Goal: Task Accomplishment & Management: Use online tool/utility

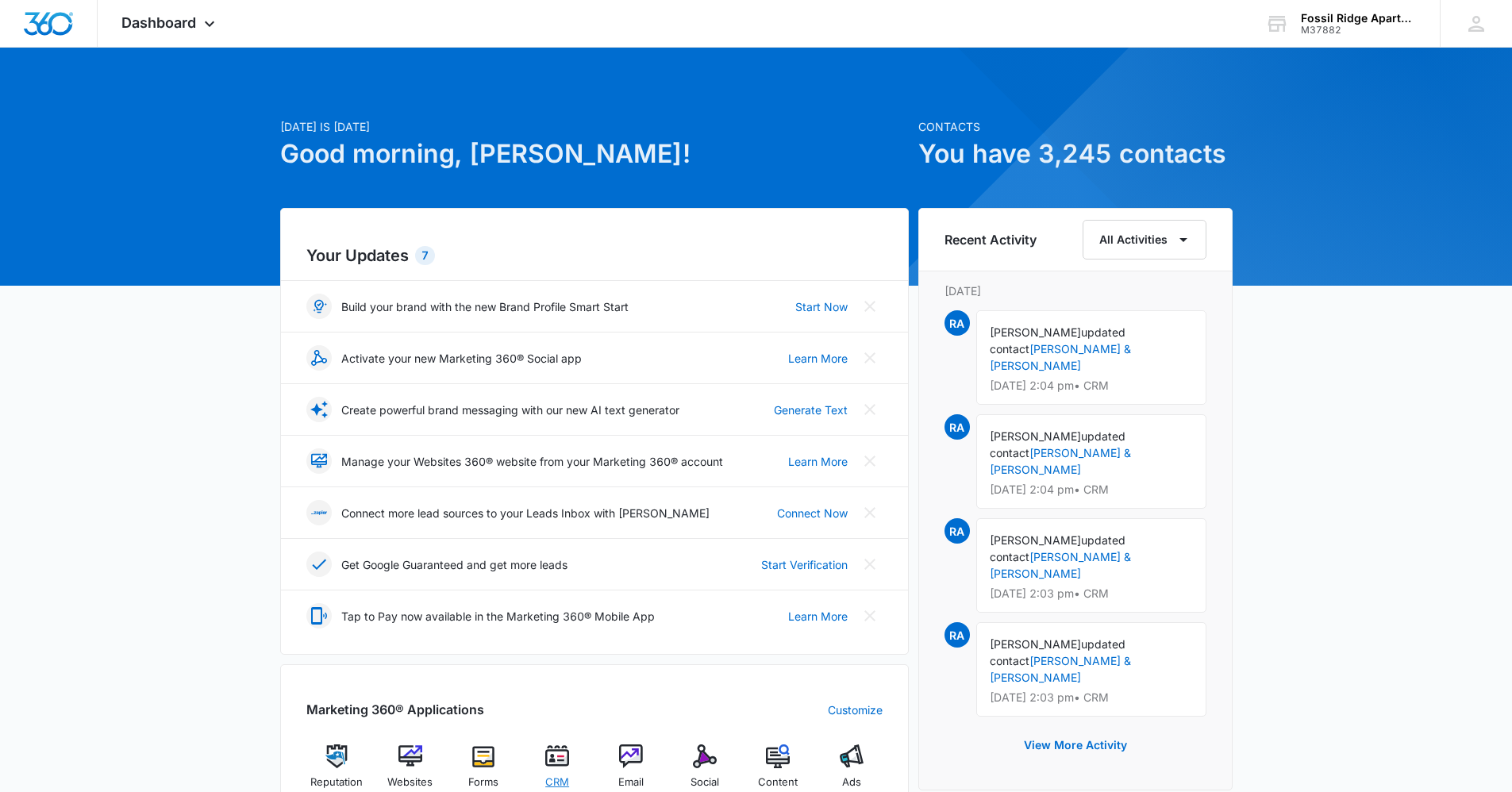
click at [559, 780] on span "CRM" at bounding box center [556, 782] width 24 height 16
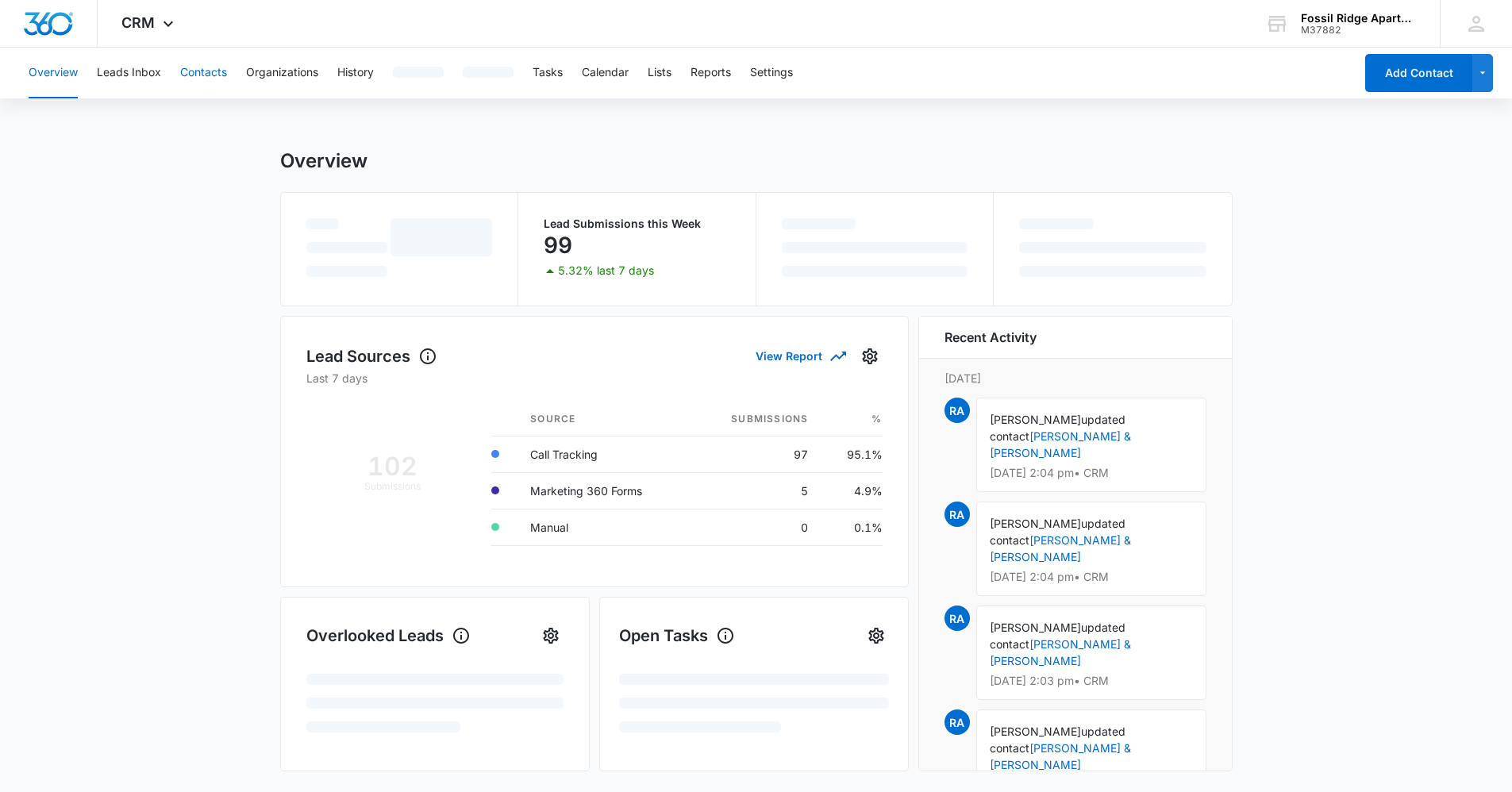
click at [196, 63] on button "Contacts" at bounding box center [203, 73] width 47 height 51
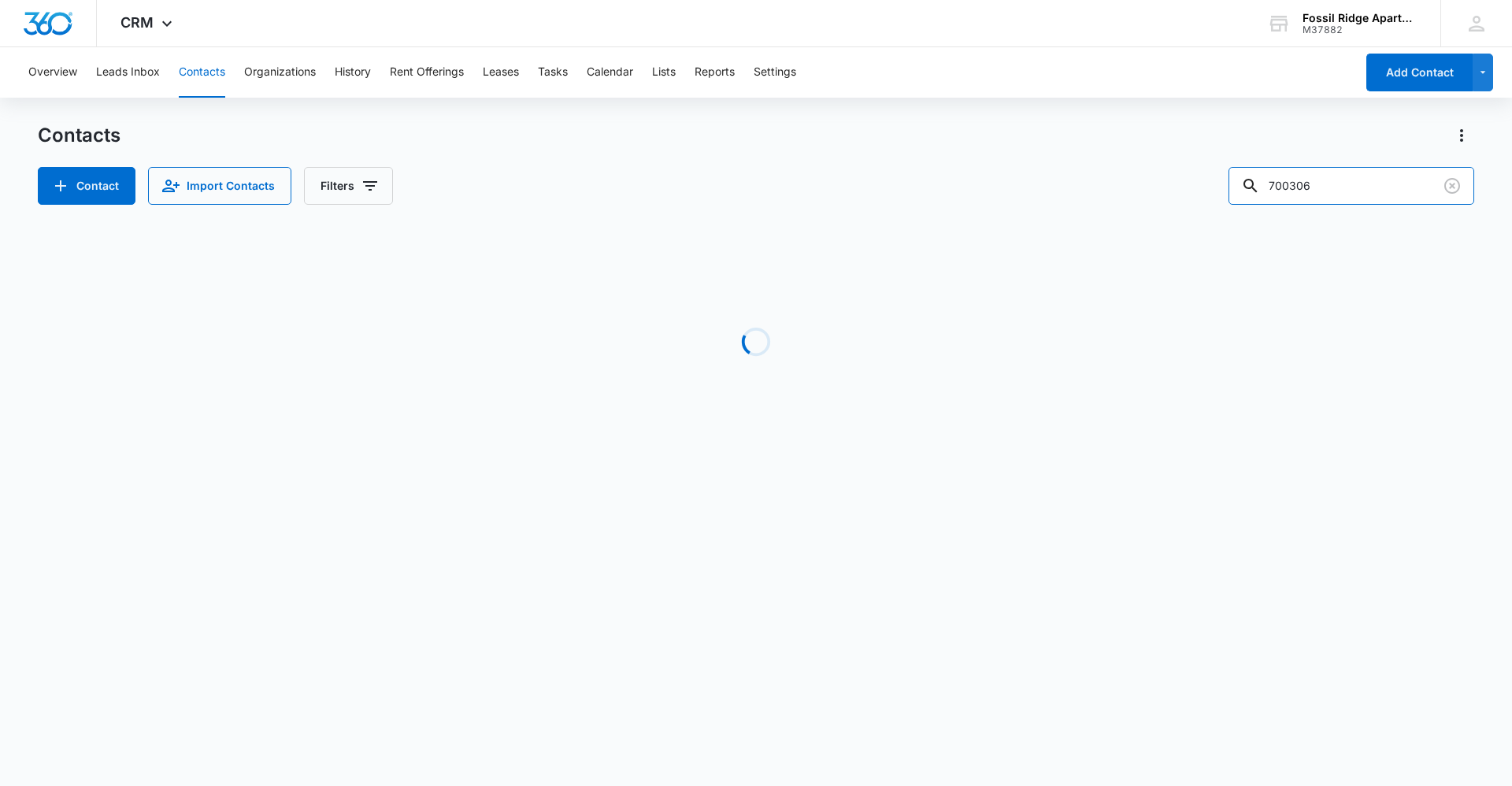
drag, startPoint x: 1236, startPoint y: 212, endPoint x: 585, endPoint y: 378, distance: 671.8
click at [612, 357] on div "Contacts Contact Import Contacts Filters 700306 Loading No Results" at bounding box center [756, 301] width 1436 height 356
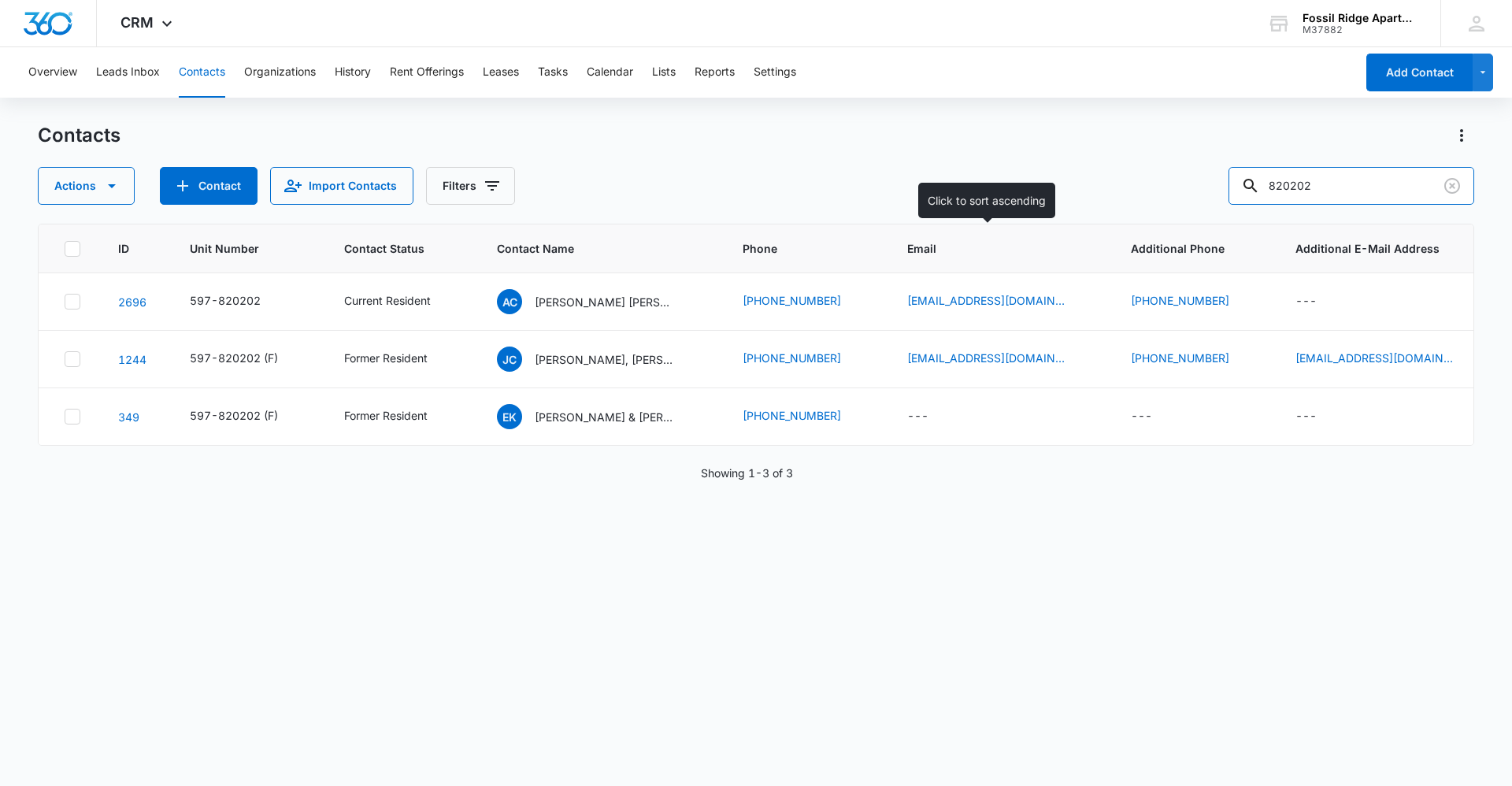
drag, startPoint x: 1338, startPoint y: 185, endPoint x: 988, endPoint y: 250, distance: 356.0
click at [991, 246] on div "Contacts Actions Contact Import Contacts Filters 820202 ID Unit Number Contact …" at bounding box center [756, 453] width 1436 height 661
type input "767208"
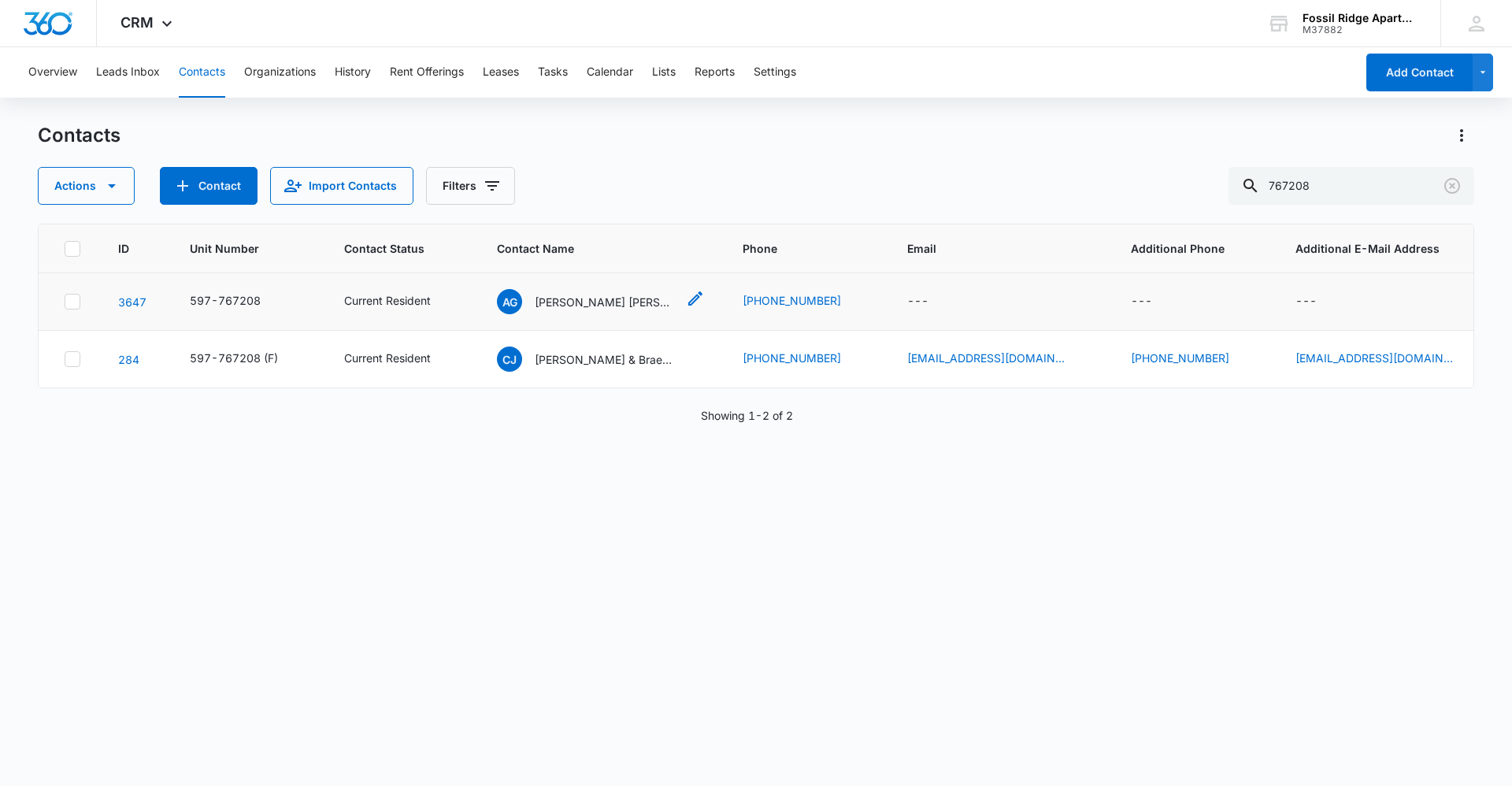
click at [622, 303] on p "[PERSON_NAME] [PERSON_NAME]" at bounding box center [605, 302] width 142 height 16
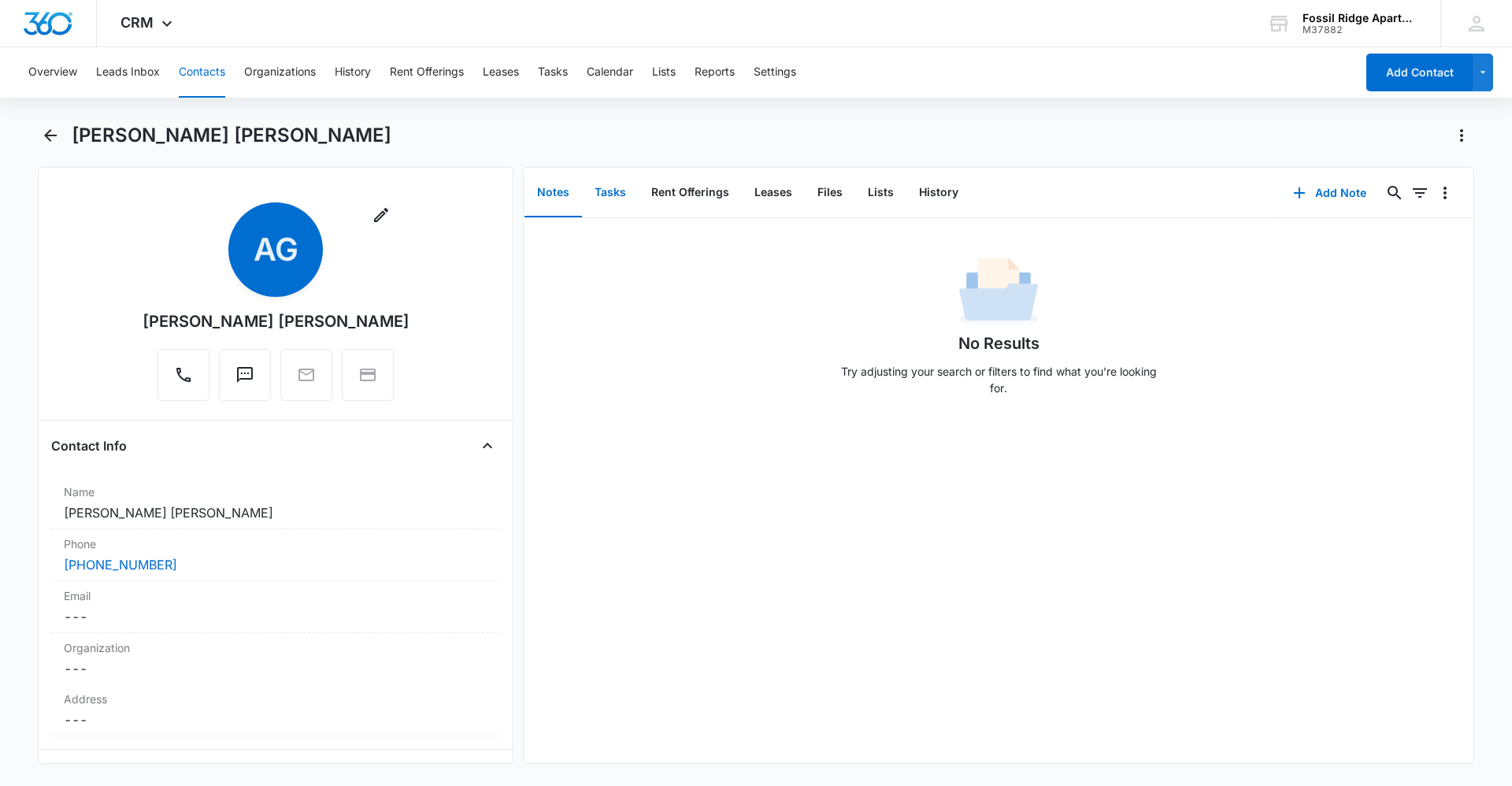
click at [603, 185] on button "Tasks" at bounding box center [610, 192] width 57 height 49
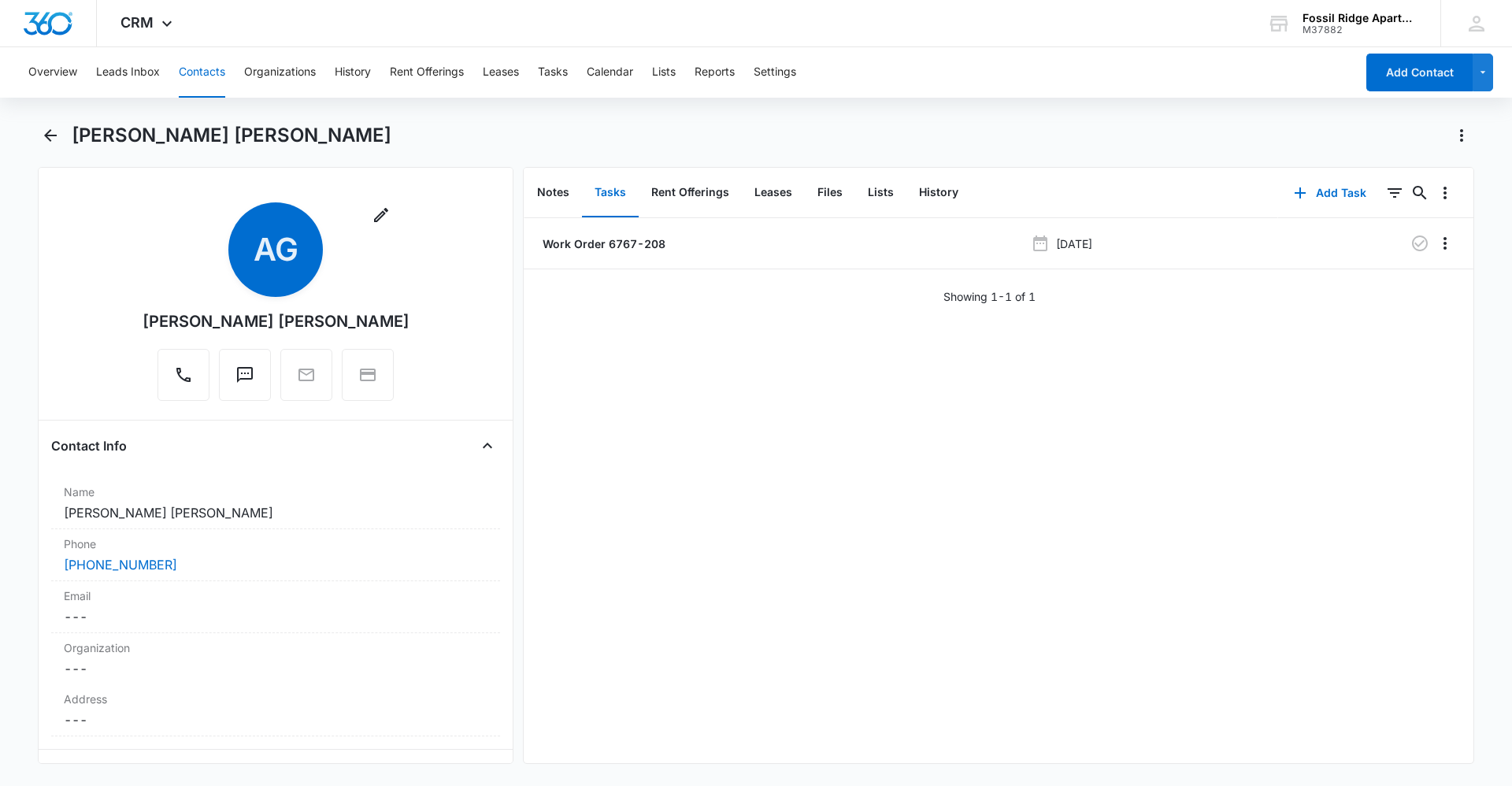
click at [188, 73] on button "Contacts" at bounding box center [202, 72] width 47 height 50
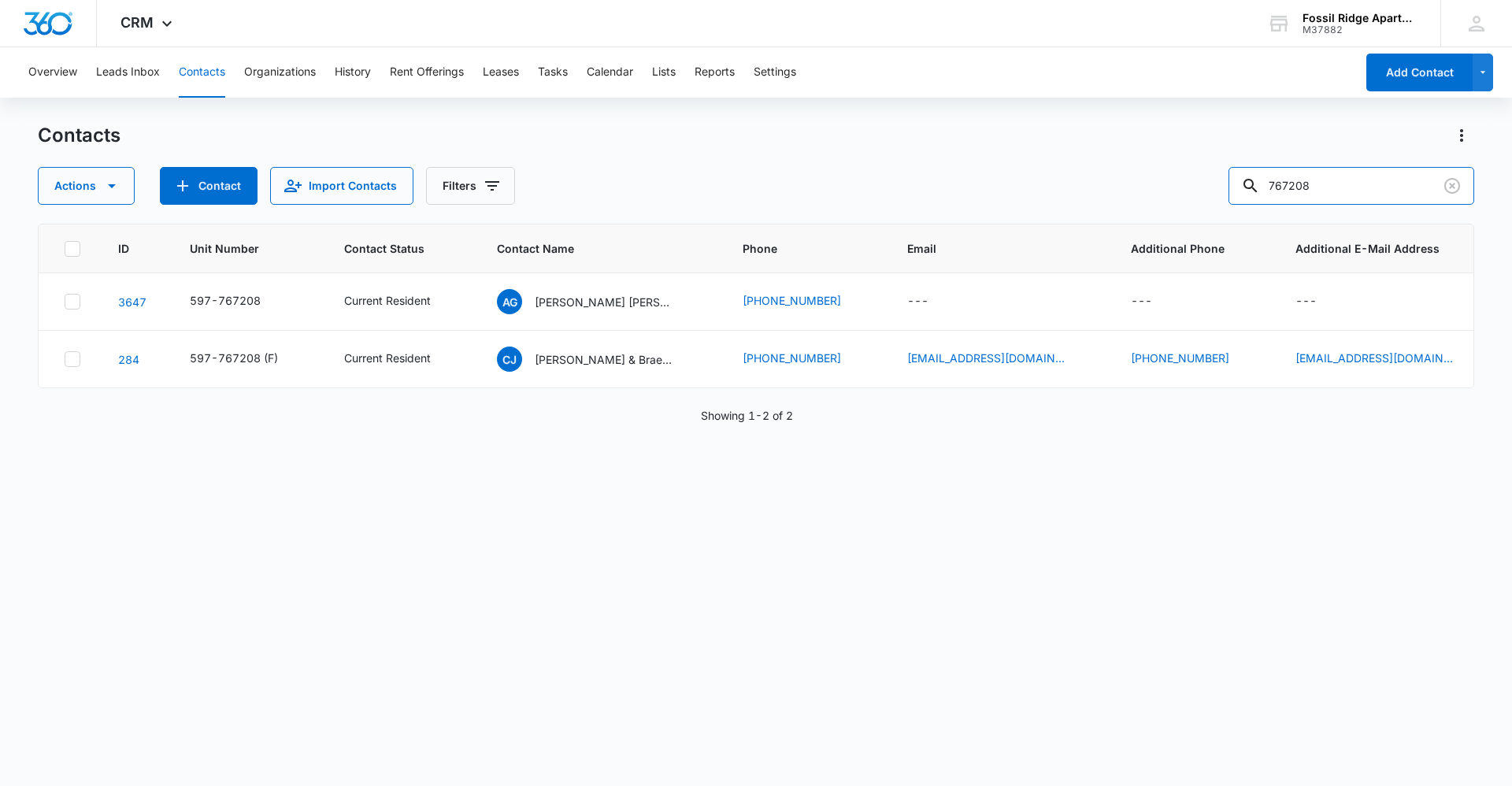
drag, startPoint x: 1339, startPoint y: 173, endPoint x: 988, endPoint y: 179, distance: 351.1
click at [988, 179] on div "Actions Contact Import Contacts Filters 767208" at bounding box center [756, 186] width 1436 height 38
type input "981206"
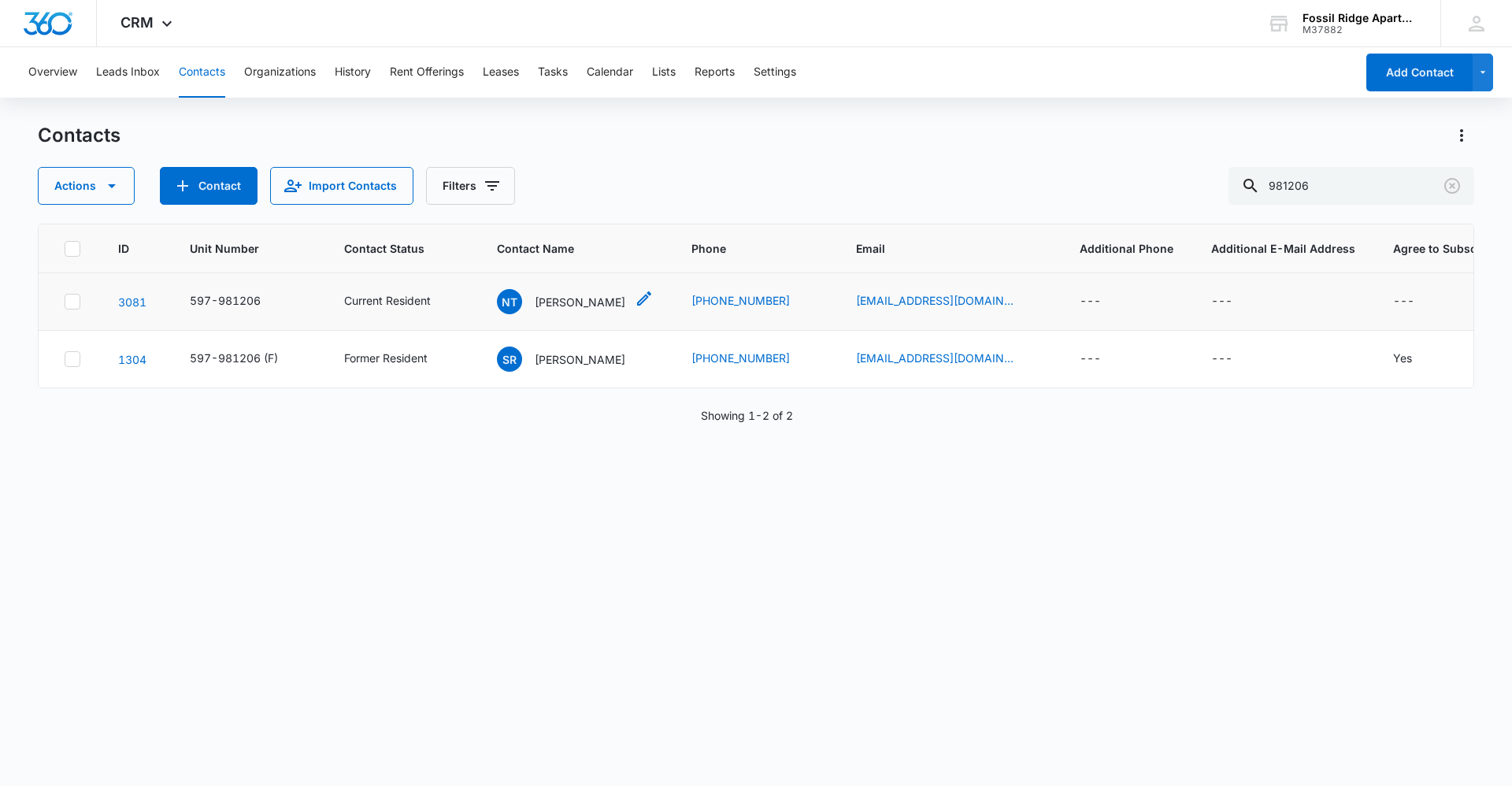
click at [599, 306] on p "[PERSON_NAME]" at bounding box center [579, 302] width 90 height 16
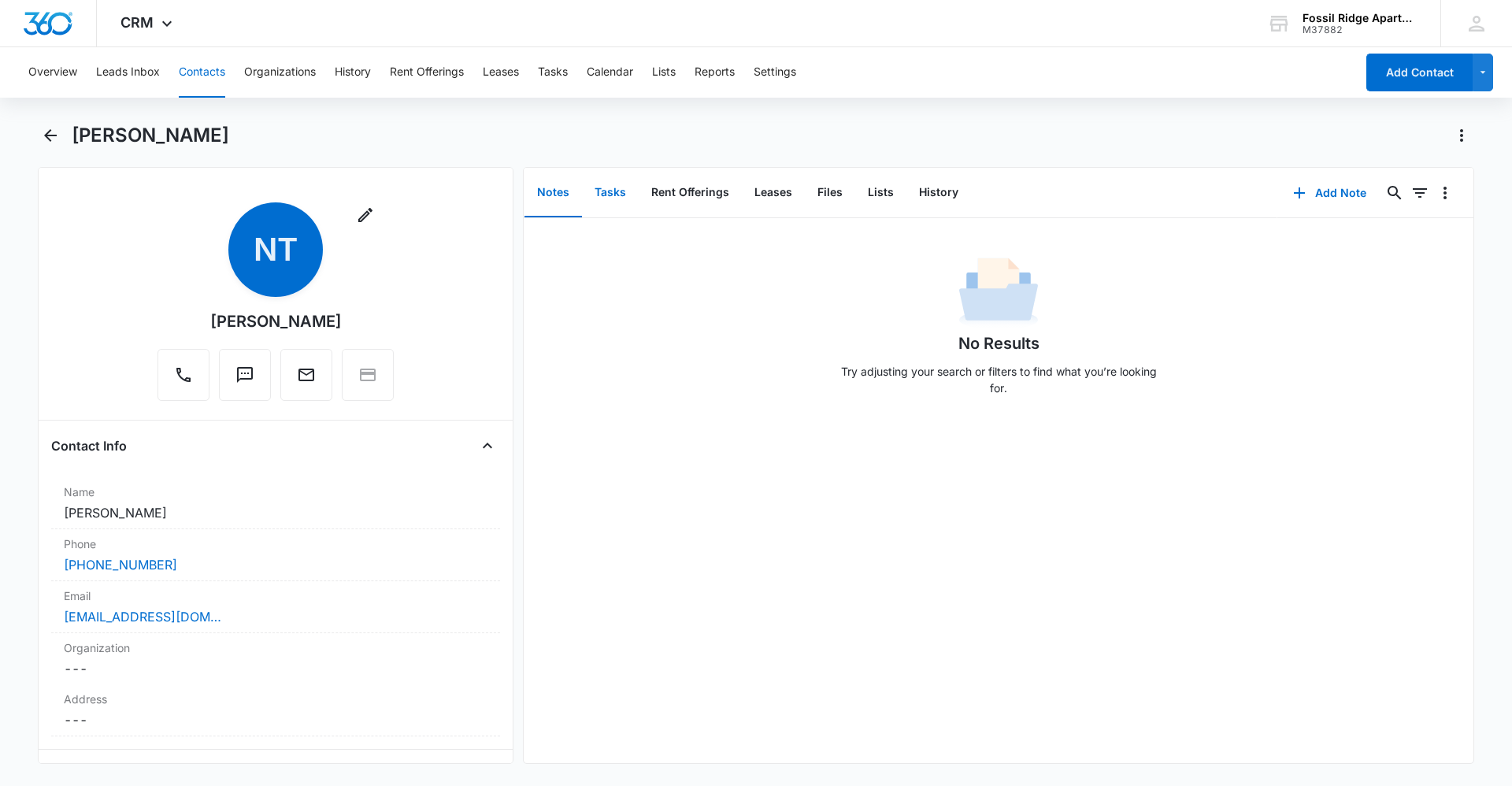
click at [618, 187] on button "Tasks" at bounding box center [610, 192] width 57 height 49
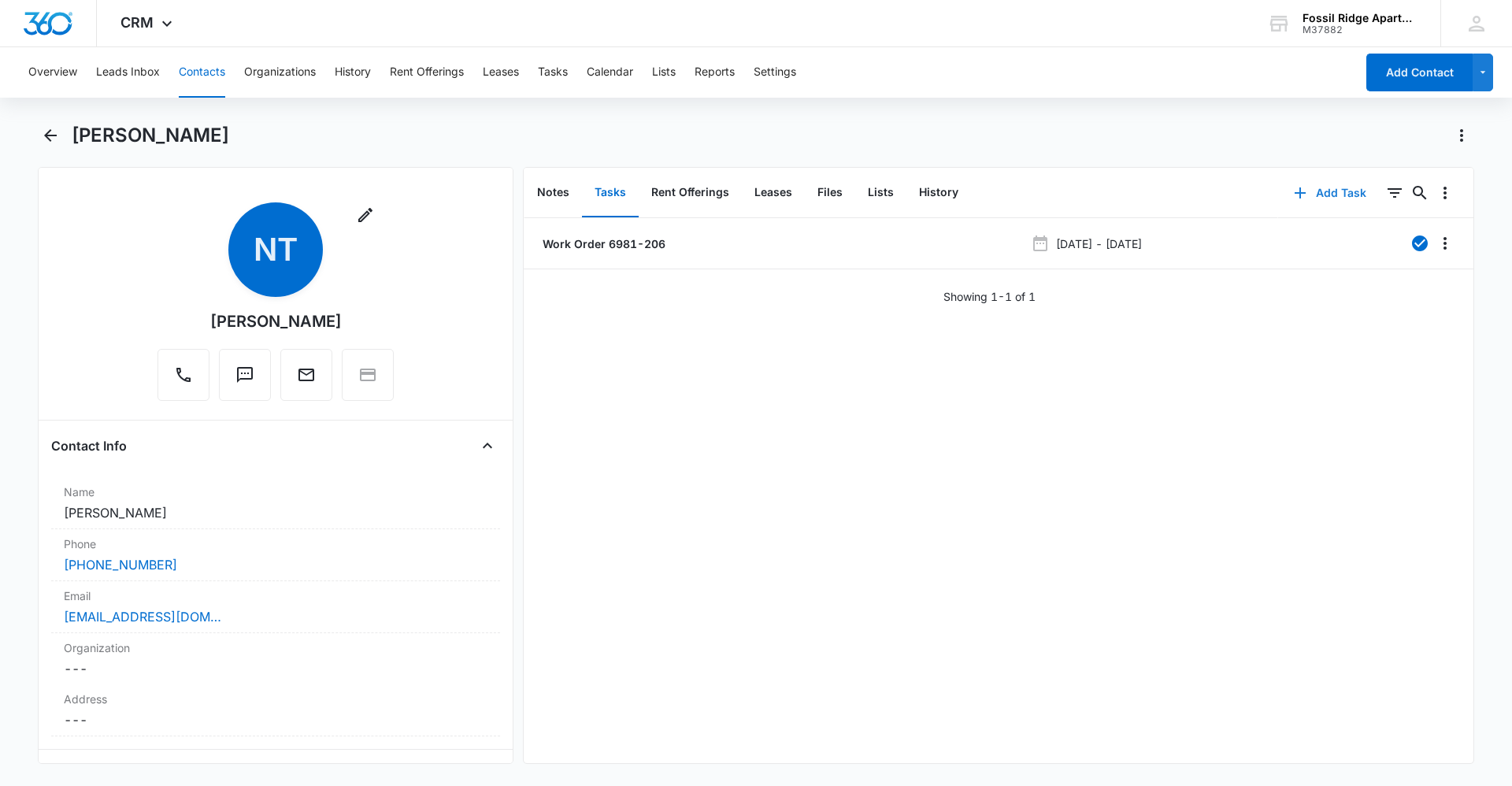
click at [1306, 180] on button "Add Task" at bounding box center [1329, 193] width 104 height 38
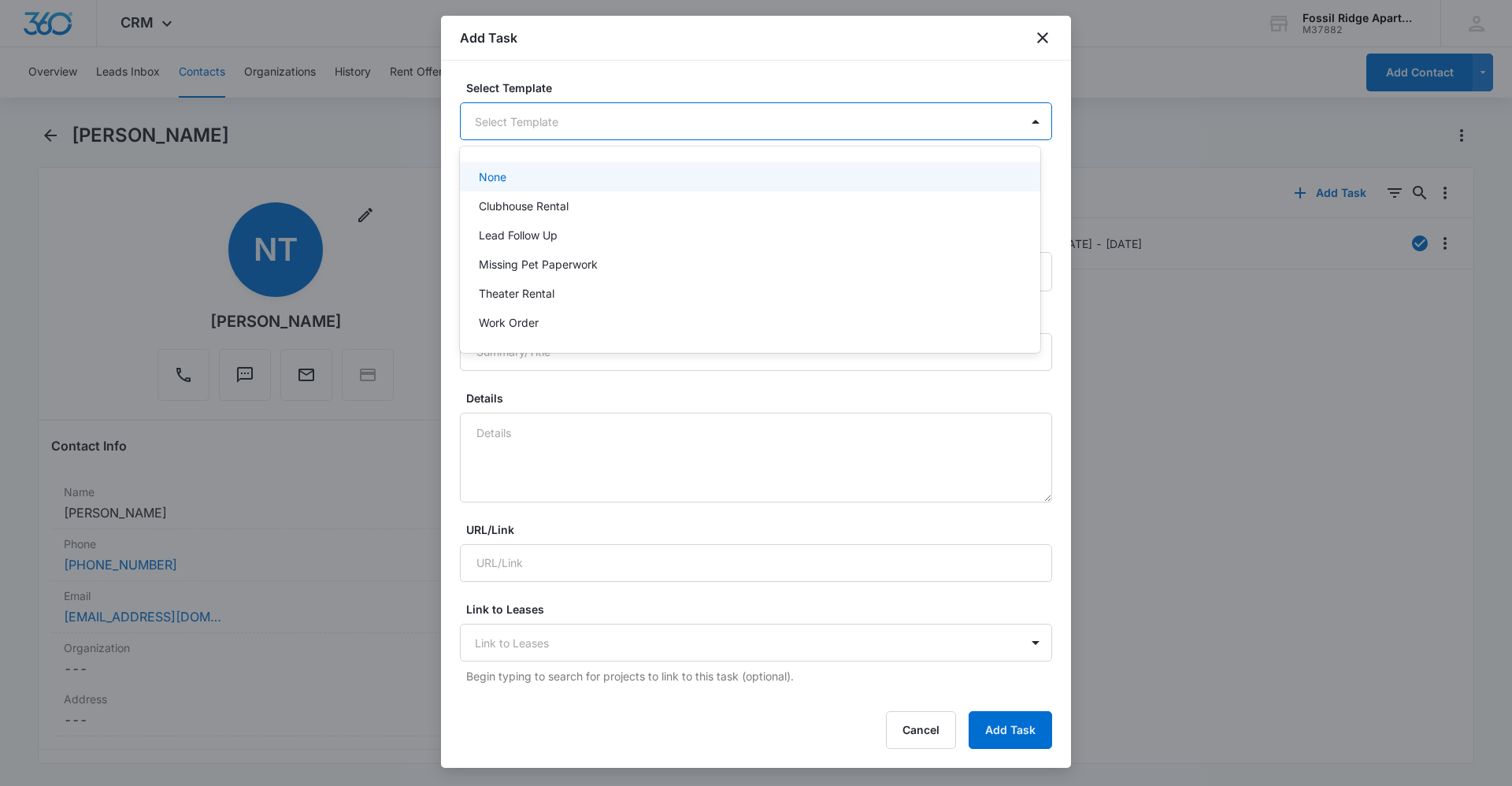
click at [660, 139] on body "CRM Apps Reputation Websites Forms CRM Email Social Content Ads Intelligence Fi…" at bounding box center [756, 393] width 1512 height 786
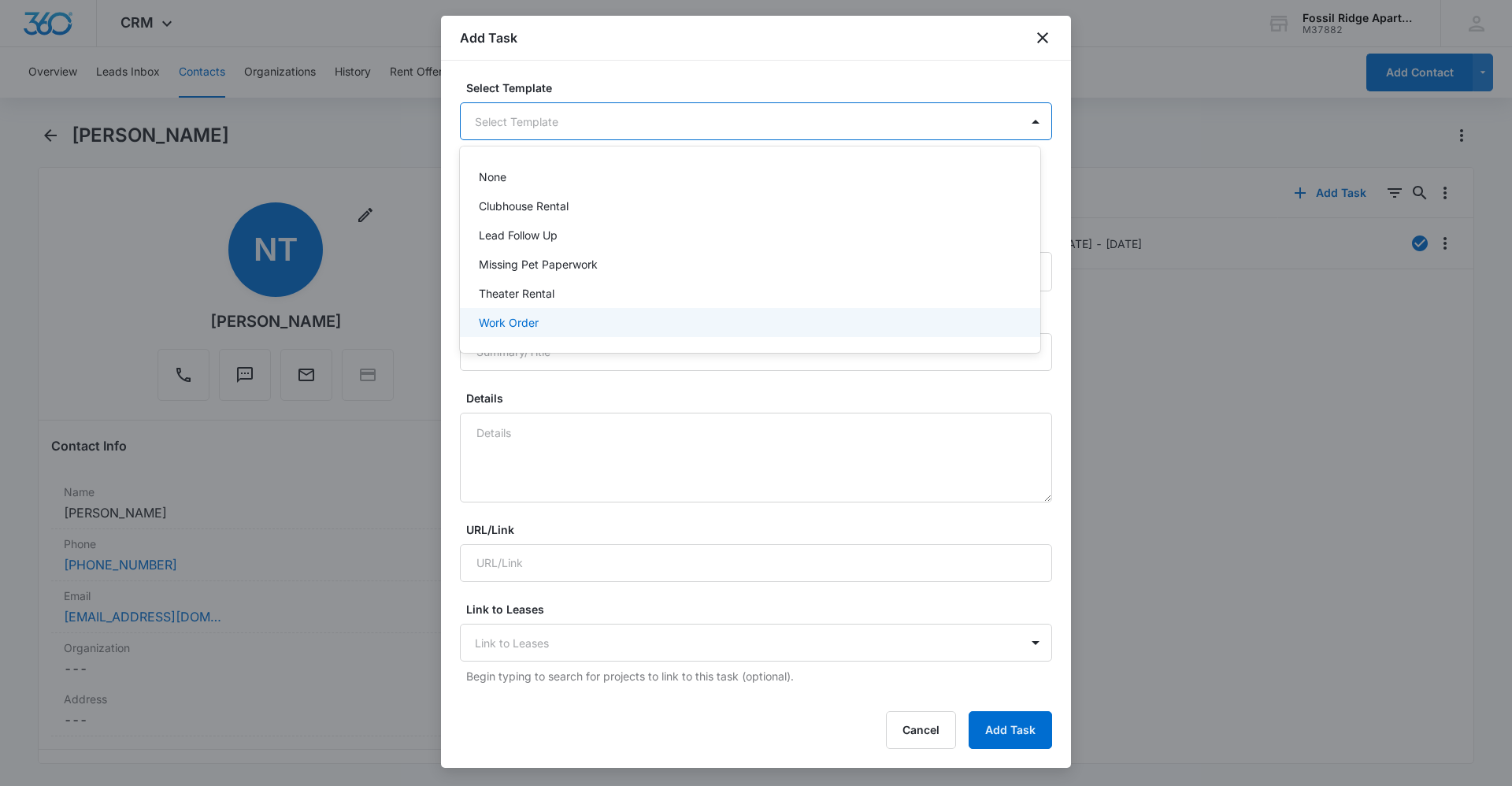
click at [619, 321] on div "Work Order" at bounding box center [748, 322] width 540 height 16
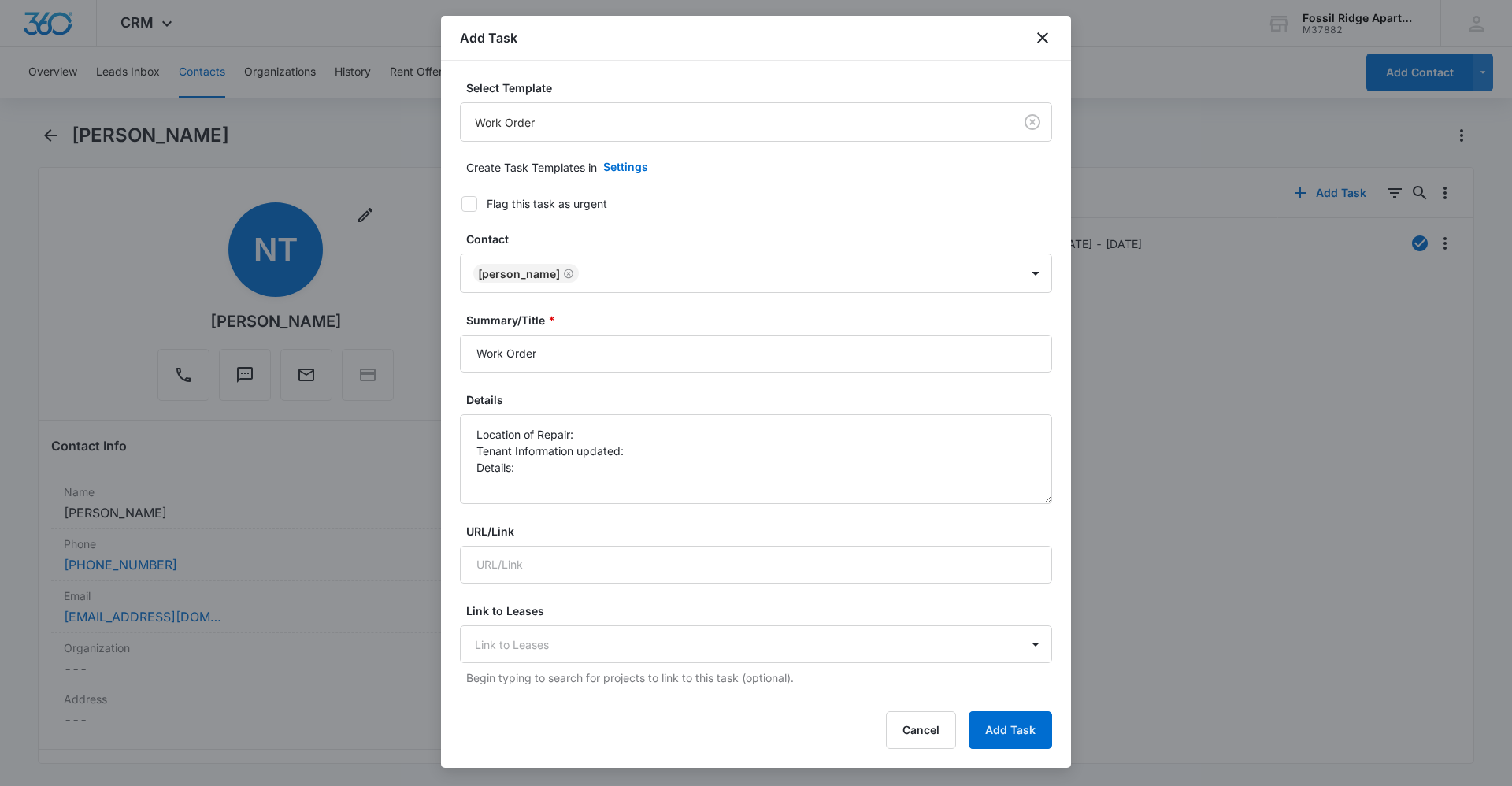
click at [509, 206] on div "Flag this task as urgent" at bounding box center [546, 203] width 121 height 16
click at [461, 206] on input "Flag this task as urgent" at bounding box center [456, 205] width 11 height 11
checkbox input "true"
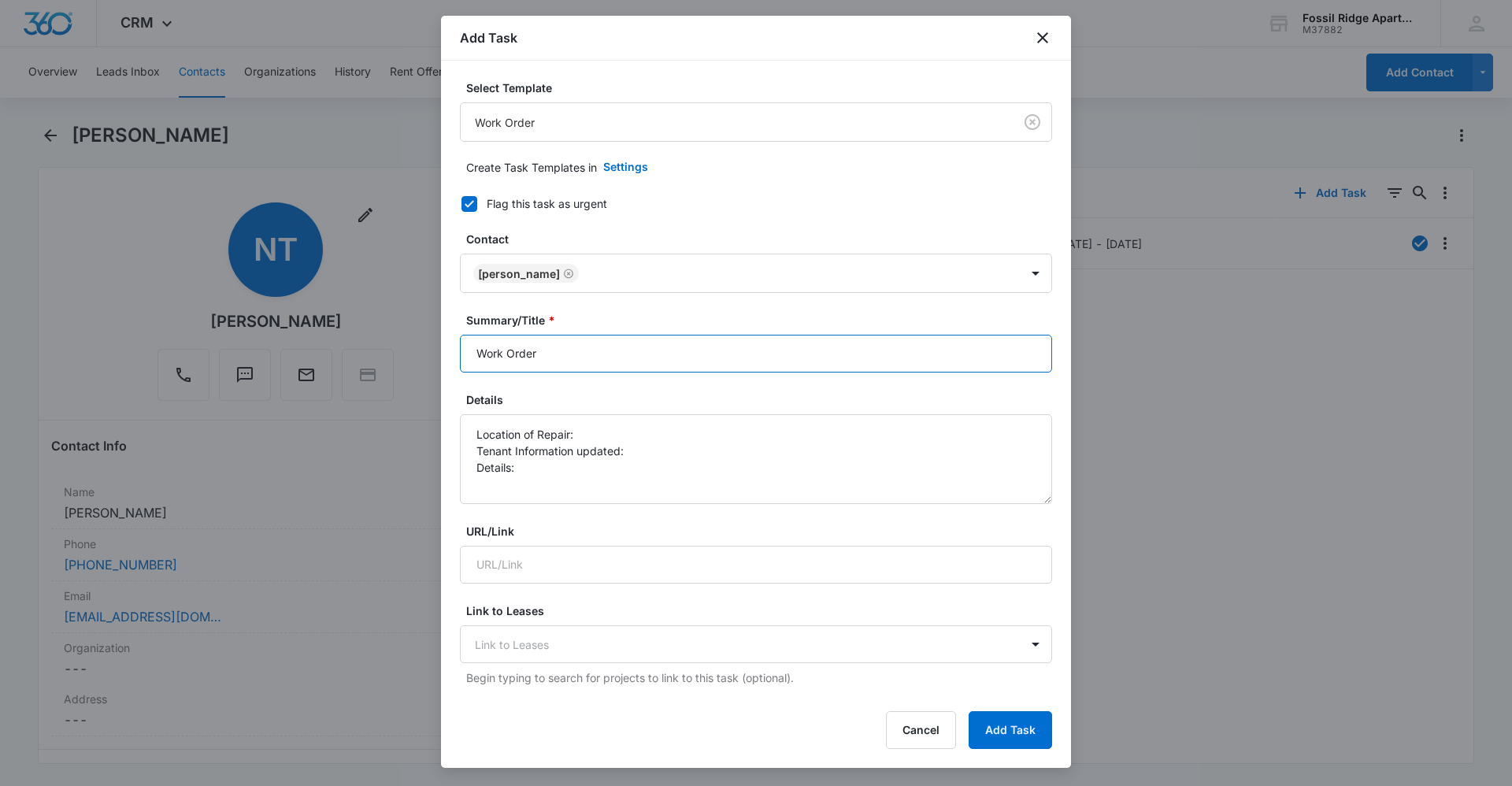
click at [583, 342] on input "Work Order" at bounding box center [756, 354] width 592 height 38
type input "Work Order 6981-206"
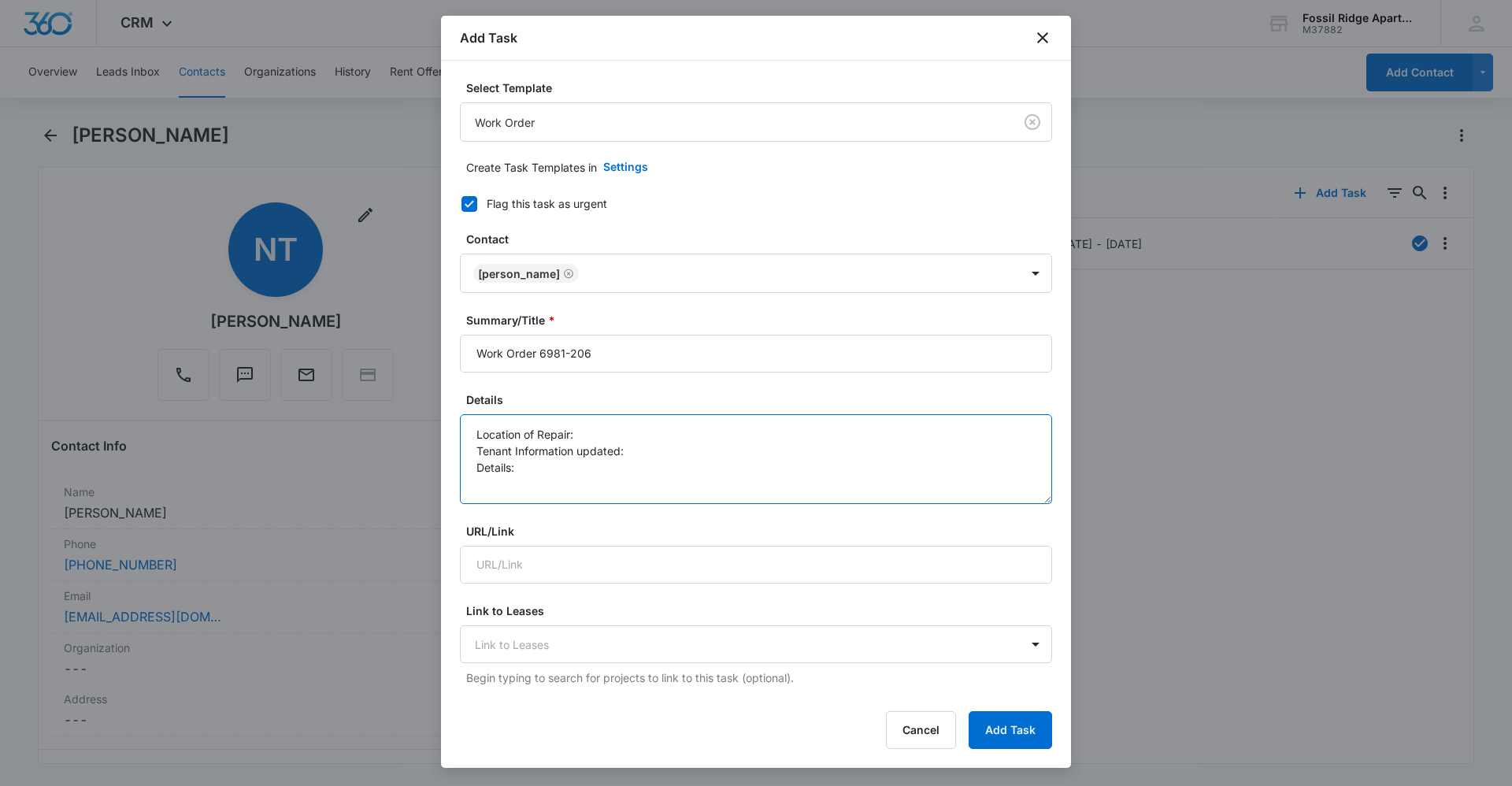
click at [604, 445] on textarea "Location of Repair: Tenant Information updated: Details:" at bounding box center [756, 459] width 592 height 89
click at [601, 441] on textarea "Location of Repair: Tenant Information updated: Details:" at bounding box center [756, 459] width 592 height 89
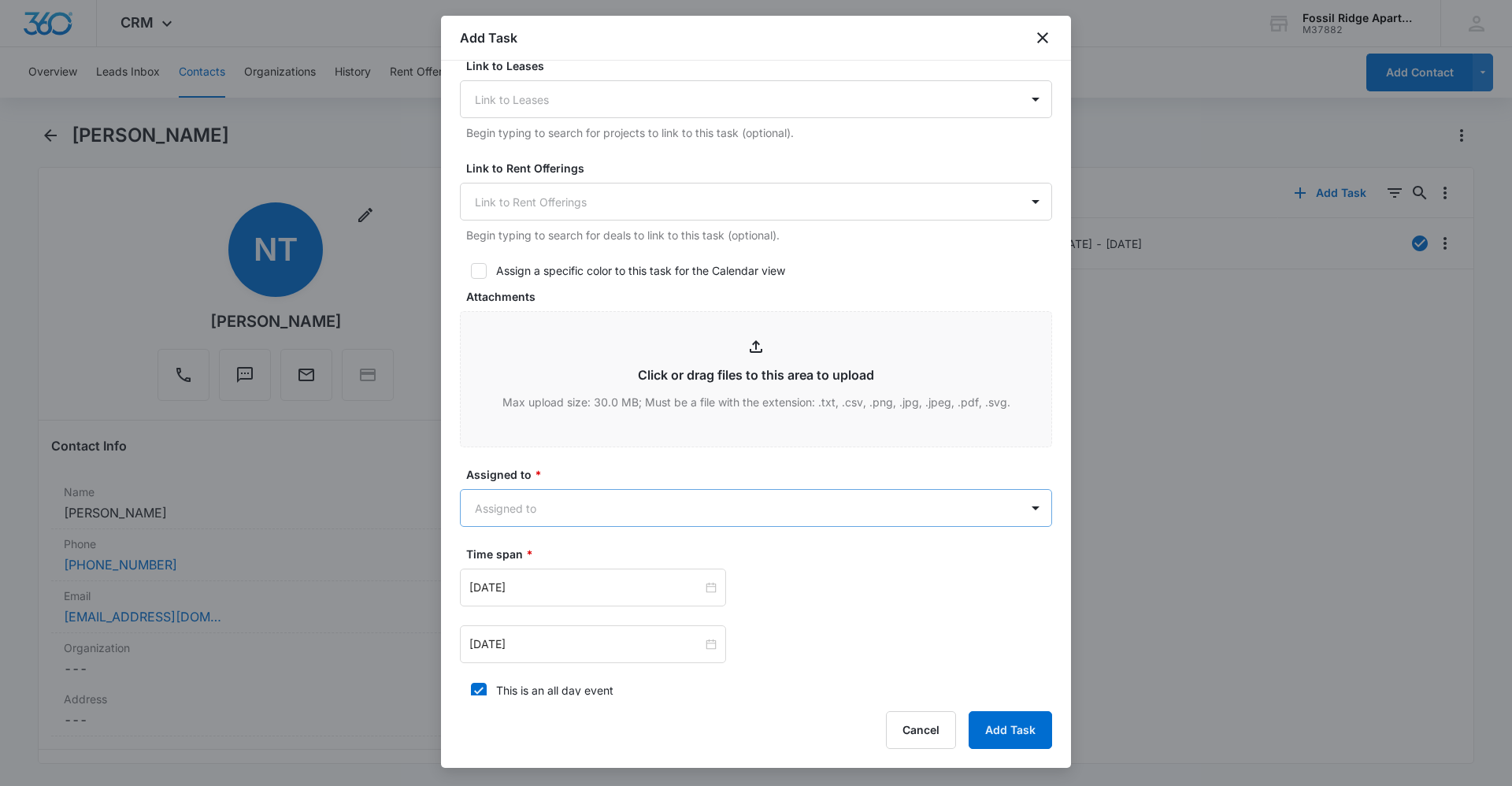
scroll to position [551, 0]
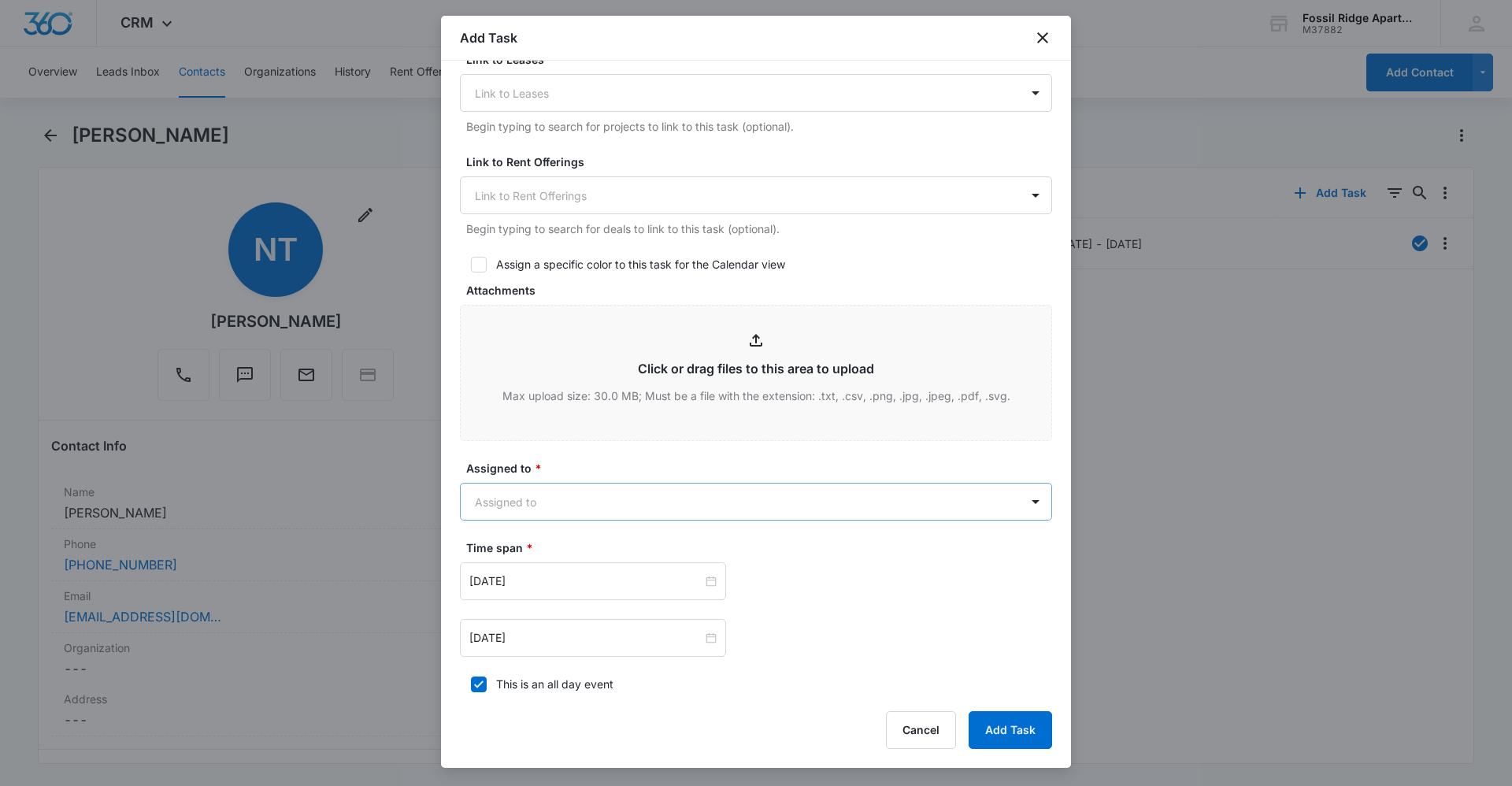
type textarea "Location of Repair: kitchen sink Tenant Information updated: Yes Details: Kitch…"
click at [655, 507] on body "CRM Apps Reputation Websites Forms CRM Email Social Content Ads Intelligence Fi…" at bounding box center [756, 393] width 1512 height 786
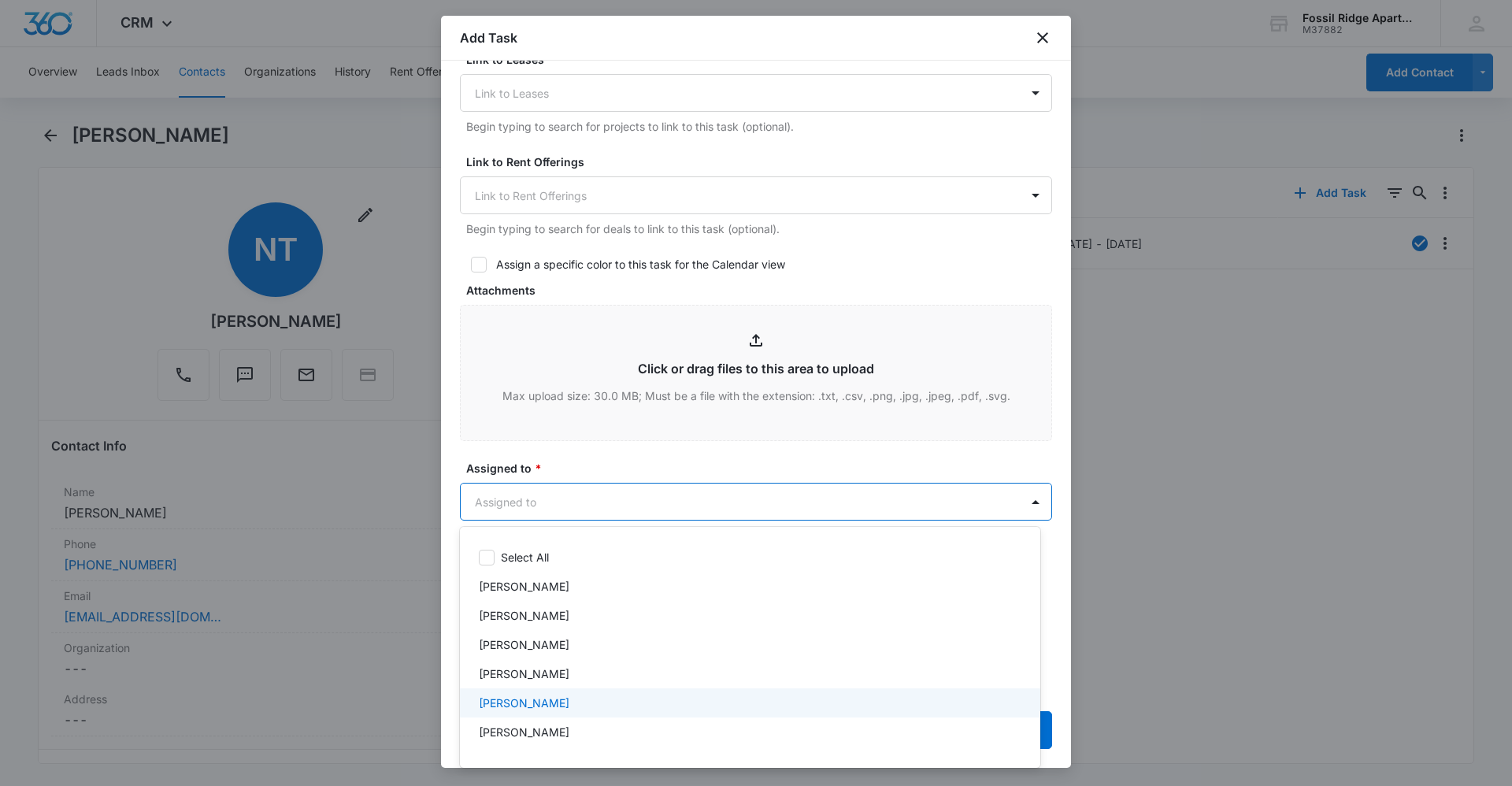
click at [668, 705] on div "[PERSON_NAME]" at bounding box center [748, 702] width 540 height 16
drag, startPoint x: 897, startPoint y: 462, endPoint x: 864, endPoint y: 504, distance: 53.4
click at [896, 463] on div at bounding box center [756, 393] width 1512 height 786
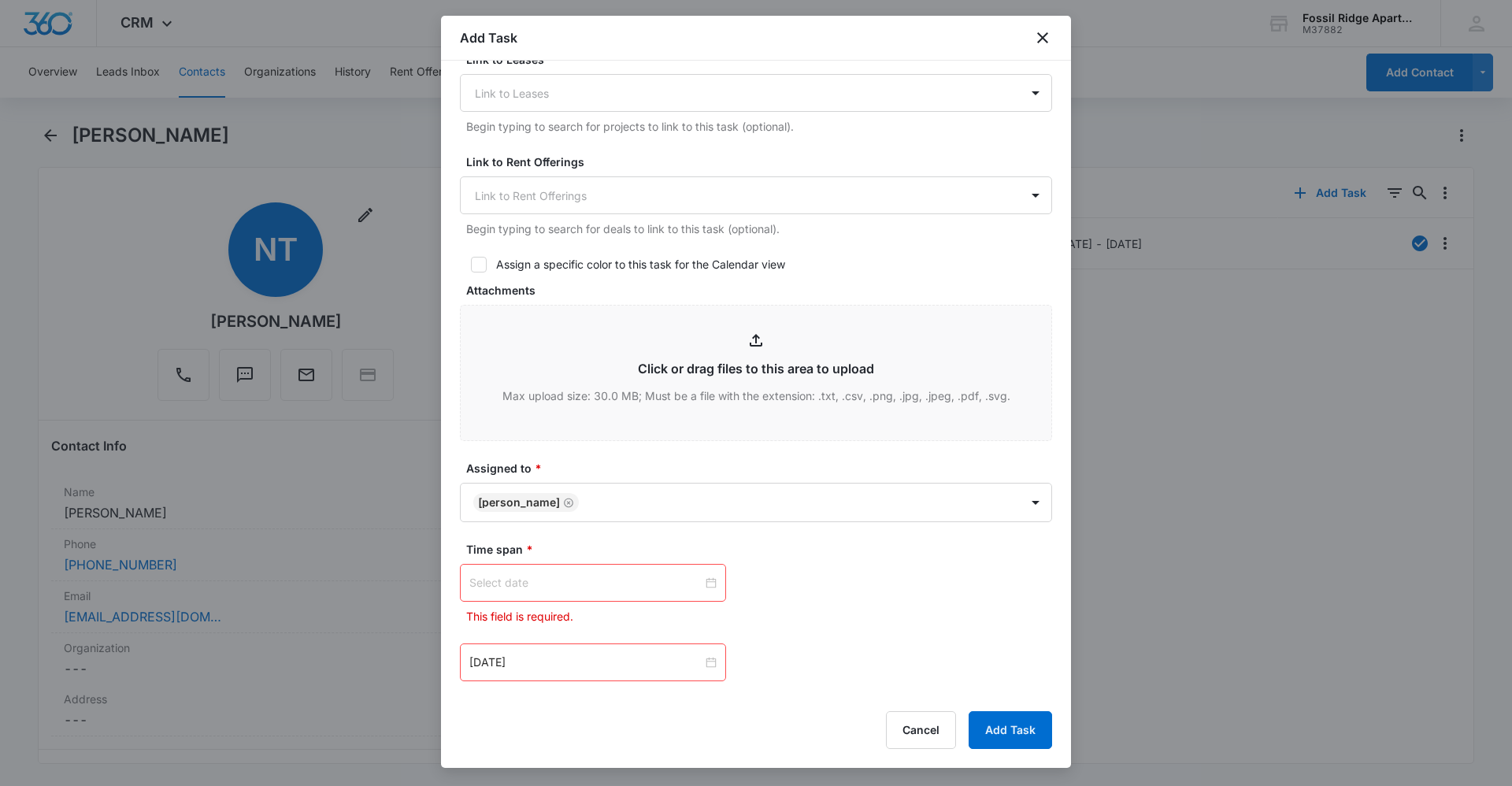
click at [705, 575] on div at bounding box center [593, 582] width 247 height 17
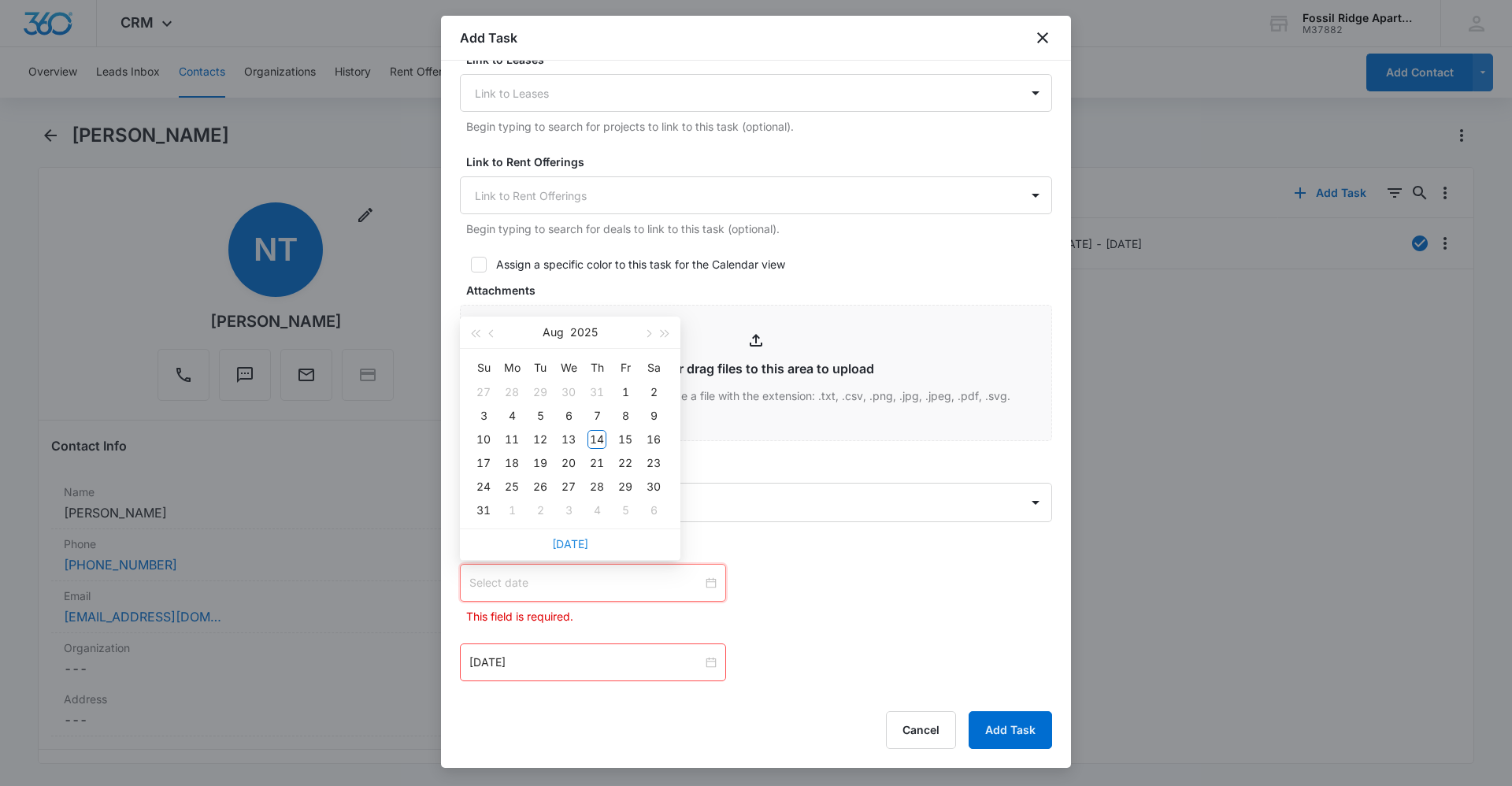
click at [570, 538] on link "[DATE]" at bounding box center [570, 543] width 36 height 13
type input "[DATE]"
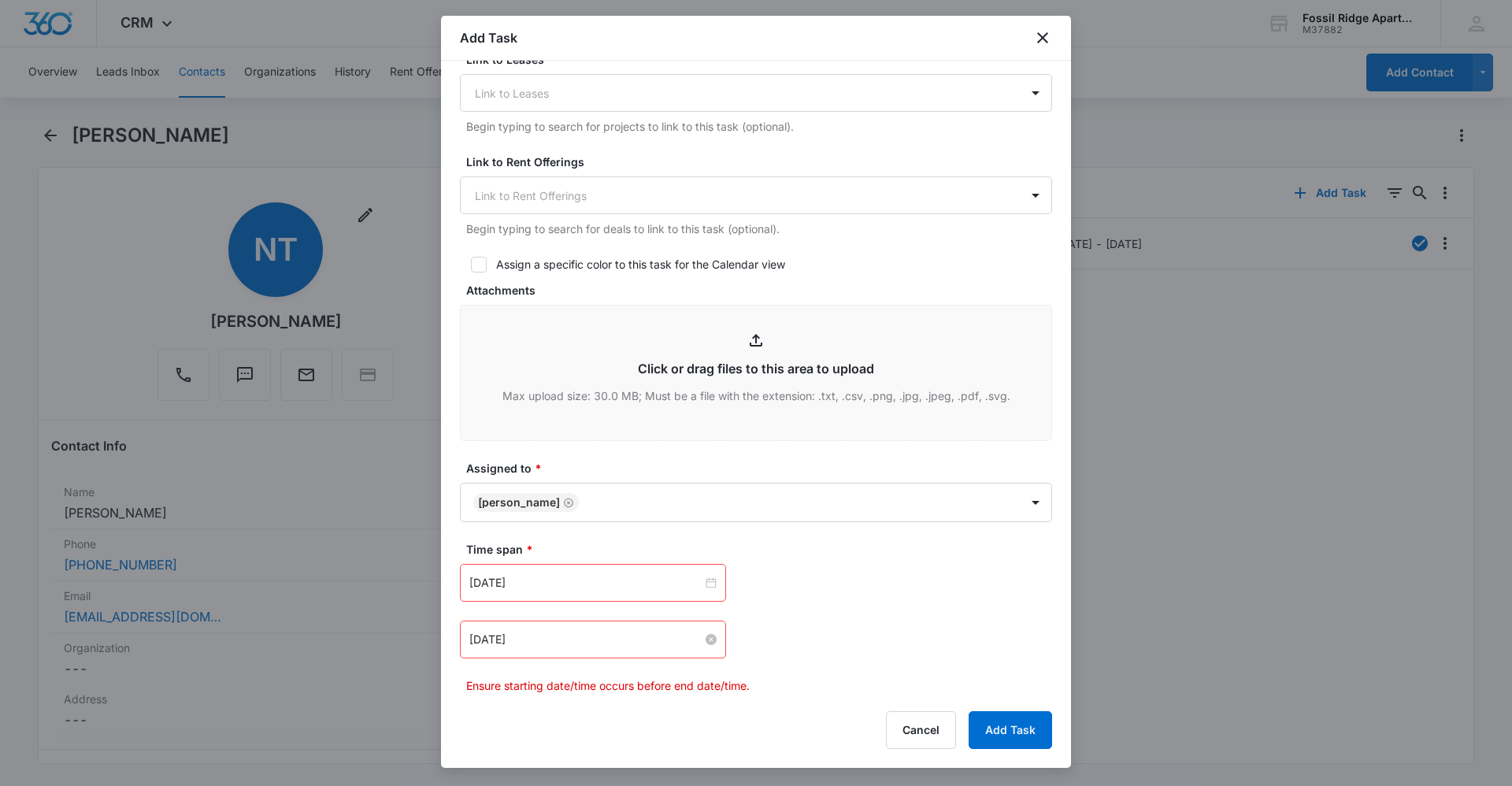
click at [699, 635] on div "[DATE]" at bounding box center [593, 639] width 247 height 17
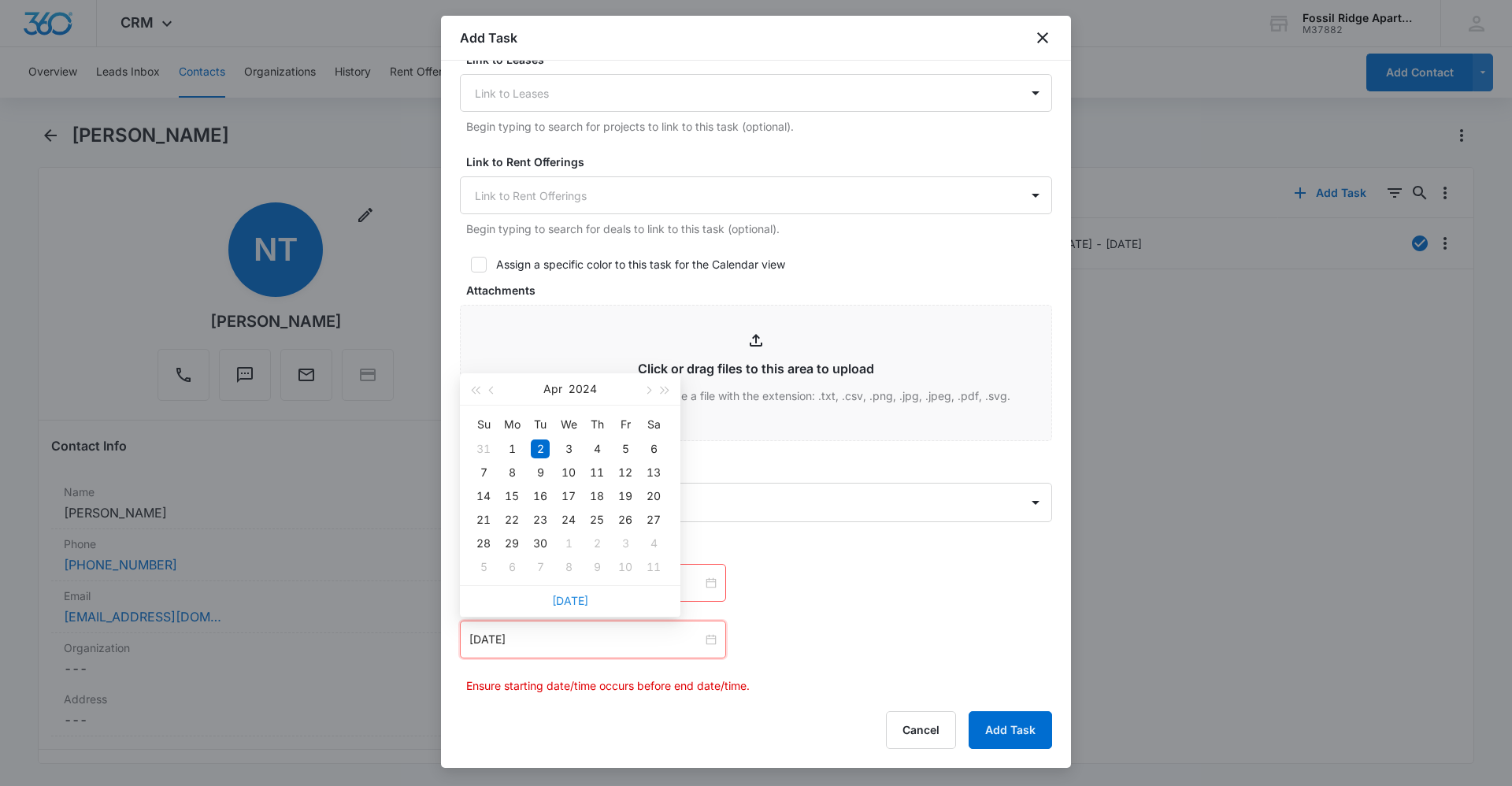
click at [581, 599] on link "[DATE]" at bounding box center [570, 600] width 36 height 13
type input "[DATE]"
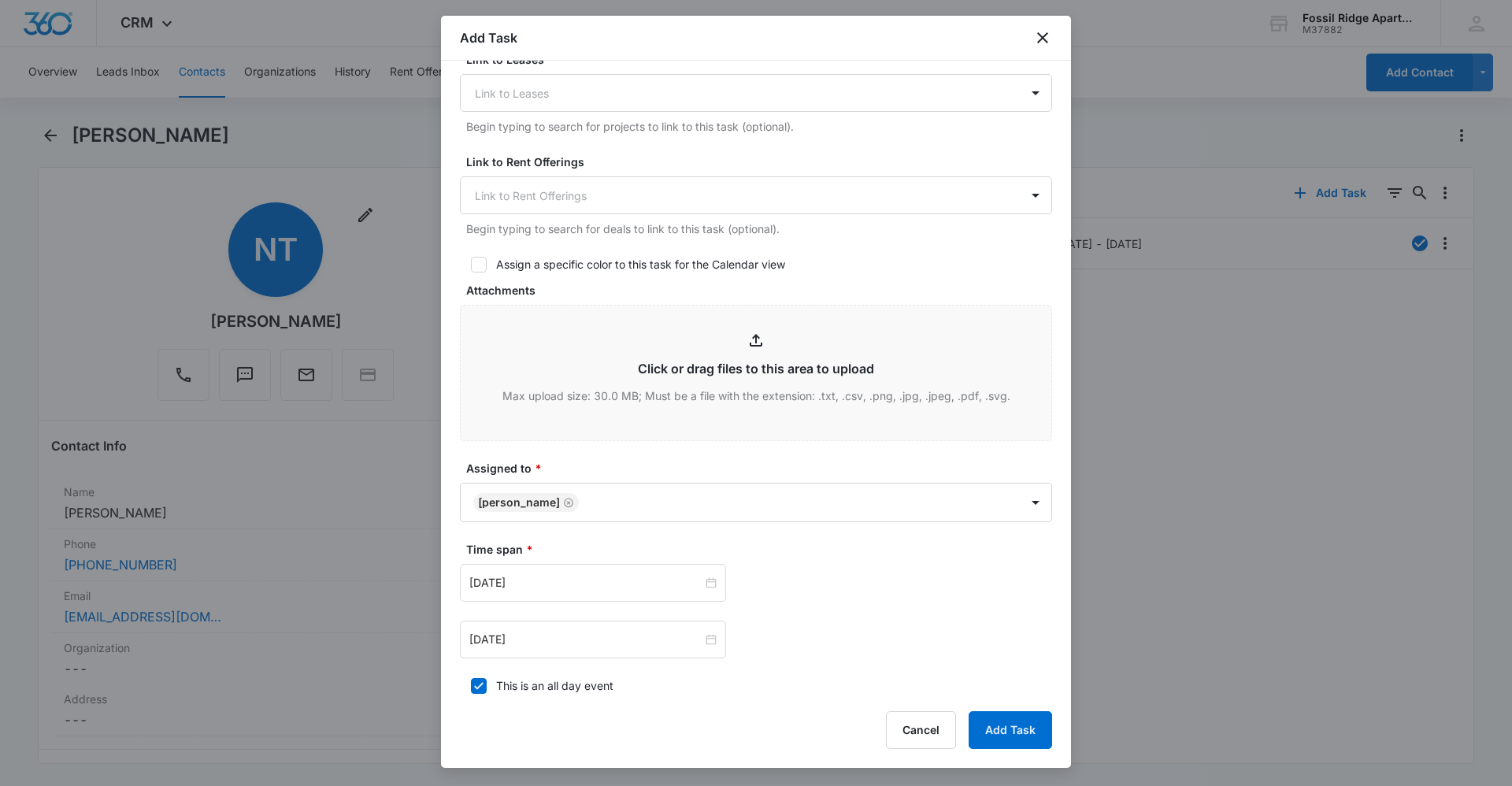
click at [855, 623] on div "[DATE] [DATE] Su Mo Tu We Th Fr Sa 27 28 29 30 31 1 2 3 4 5 6 7 8 9 10 11 12 13…" at bounding box center [756, 639] width 592 height 38
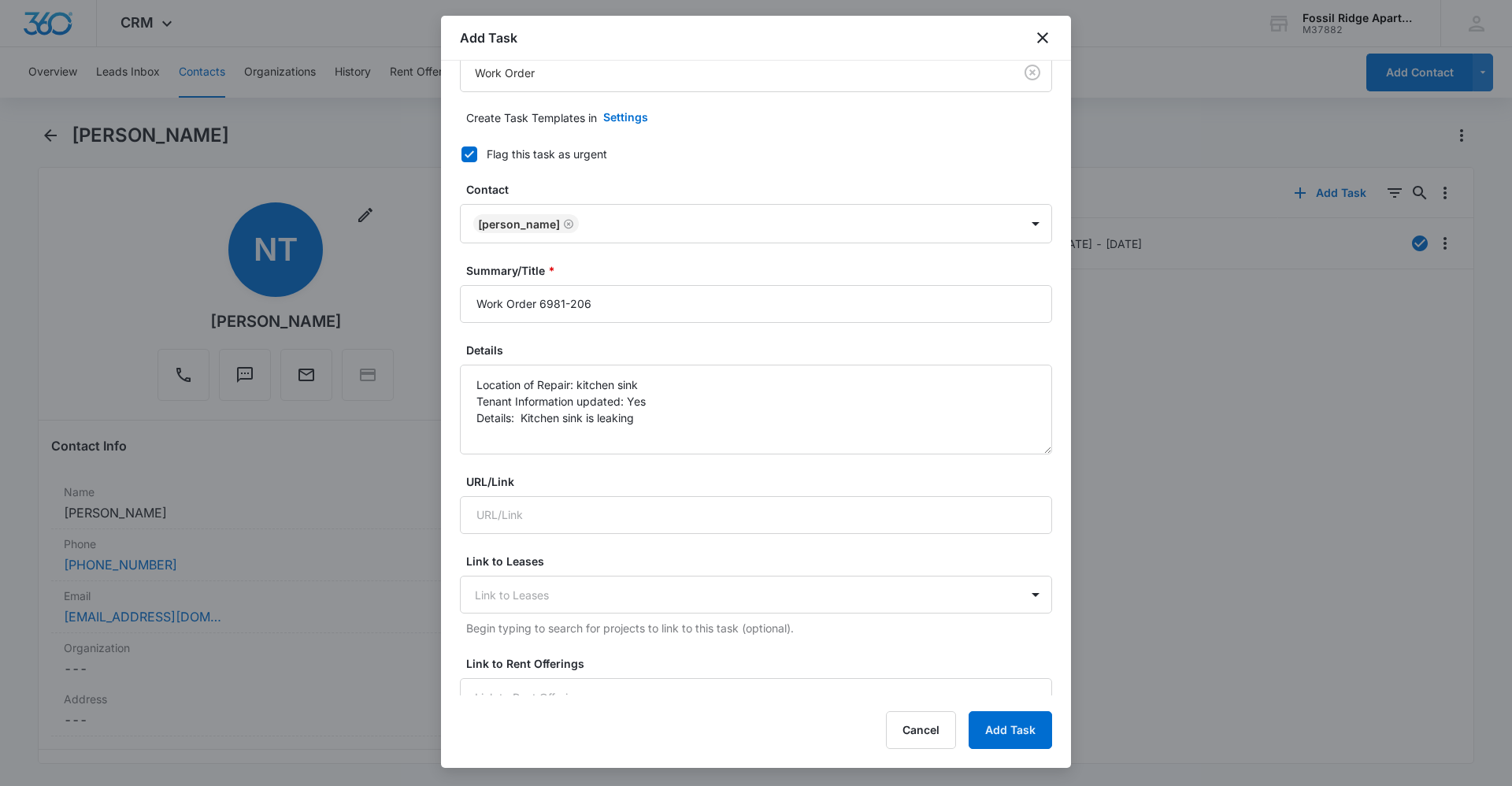
scroll to position [0, 0]
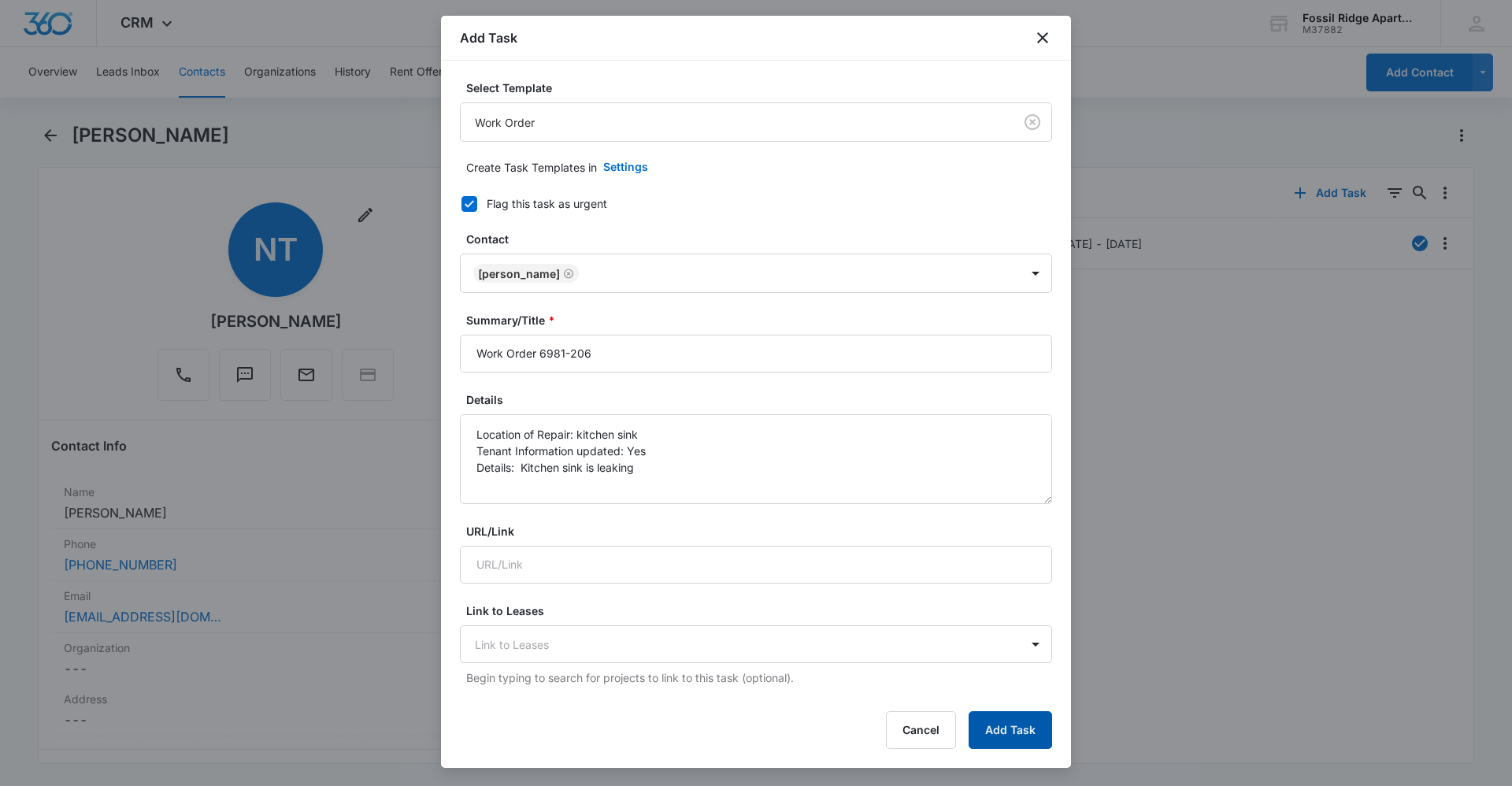
click at [1030, 732] on button "Add Task" at bounding box center [1011, 730] width 84 height 38
